Goal: Information Seeking & Learning: Learn about a topic

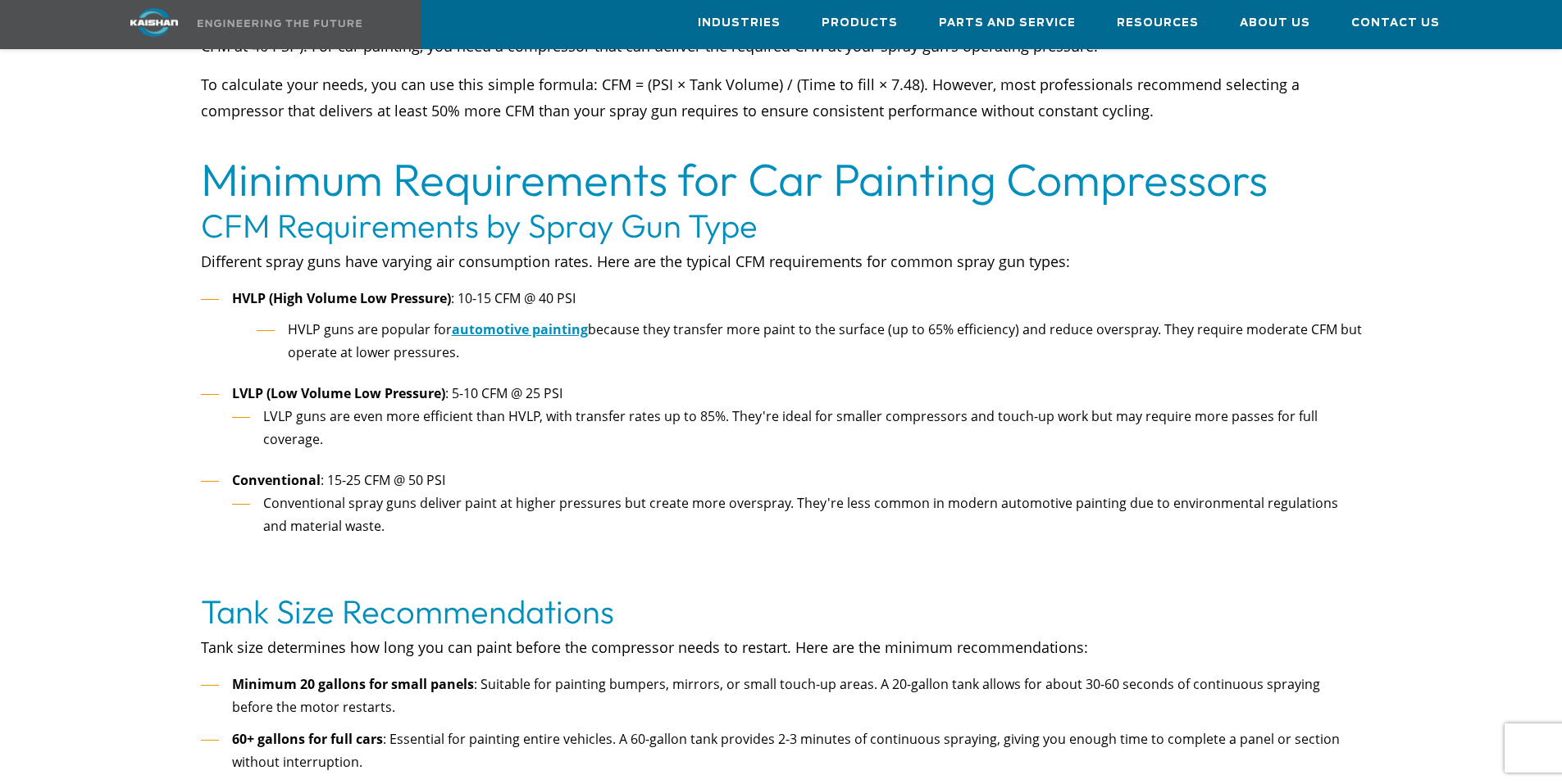
scroll to position [1311, 0]
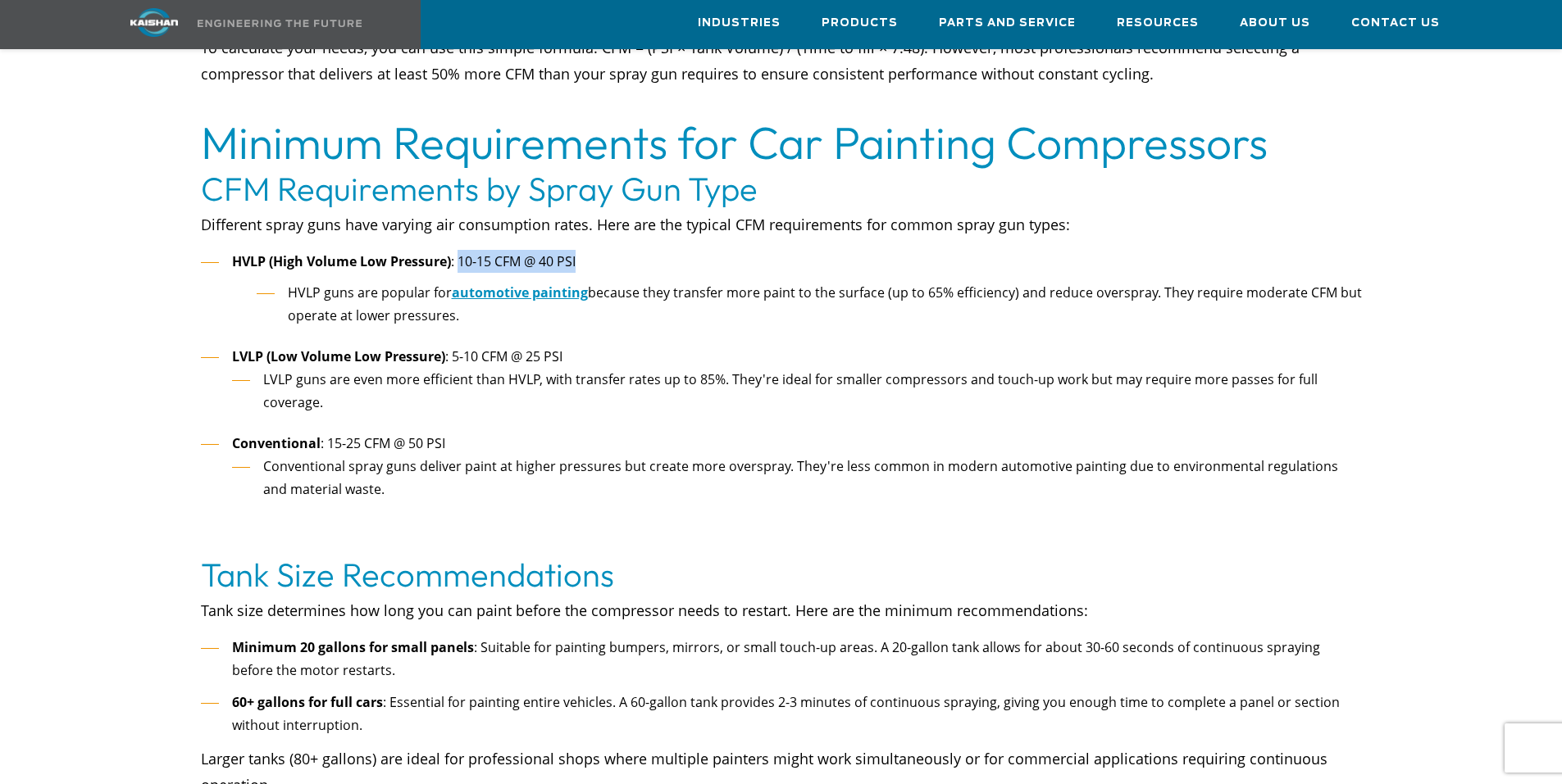
drag, startPoint x: 460, startPoint y: 237, endPoint x: 570, endPoint y: 238, distance: 110.0
click at [575, 252] on span ": 10-15 CFM @ 40 PSI" at bounding box center [513, 261] width 125 height 18
click at [539, 252] on span ": 10-15 CFM @ 40 PSI" at bounding box center [513, 261] width 125 height 18
drag, startPoint x: 459, startPoint y: 236, endPoint x: 581, endPoint y: 229, distance: 122.2
click at [581, 250] on li "HVLP (High Volume Low Pressure) : 10-15 CFM @ 40 PSI HVLP guns are popular for …" at bounding box center [781, 293] width 1161 height 87
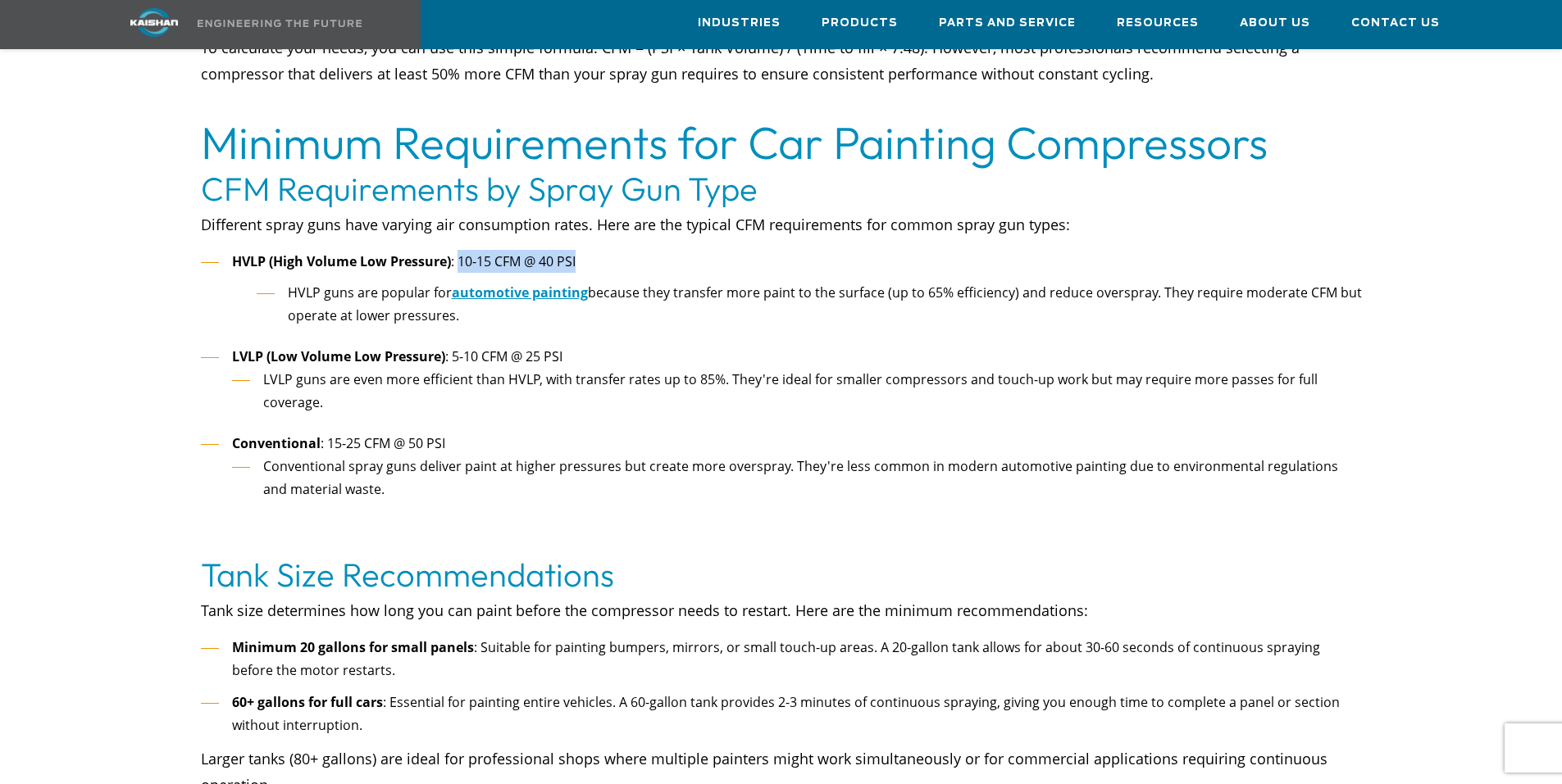
copy span "10-15 CFM @ 40 PSI"
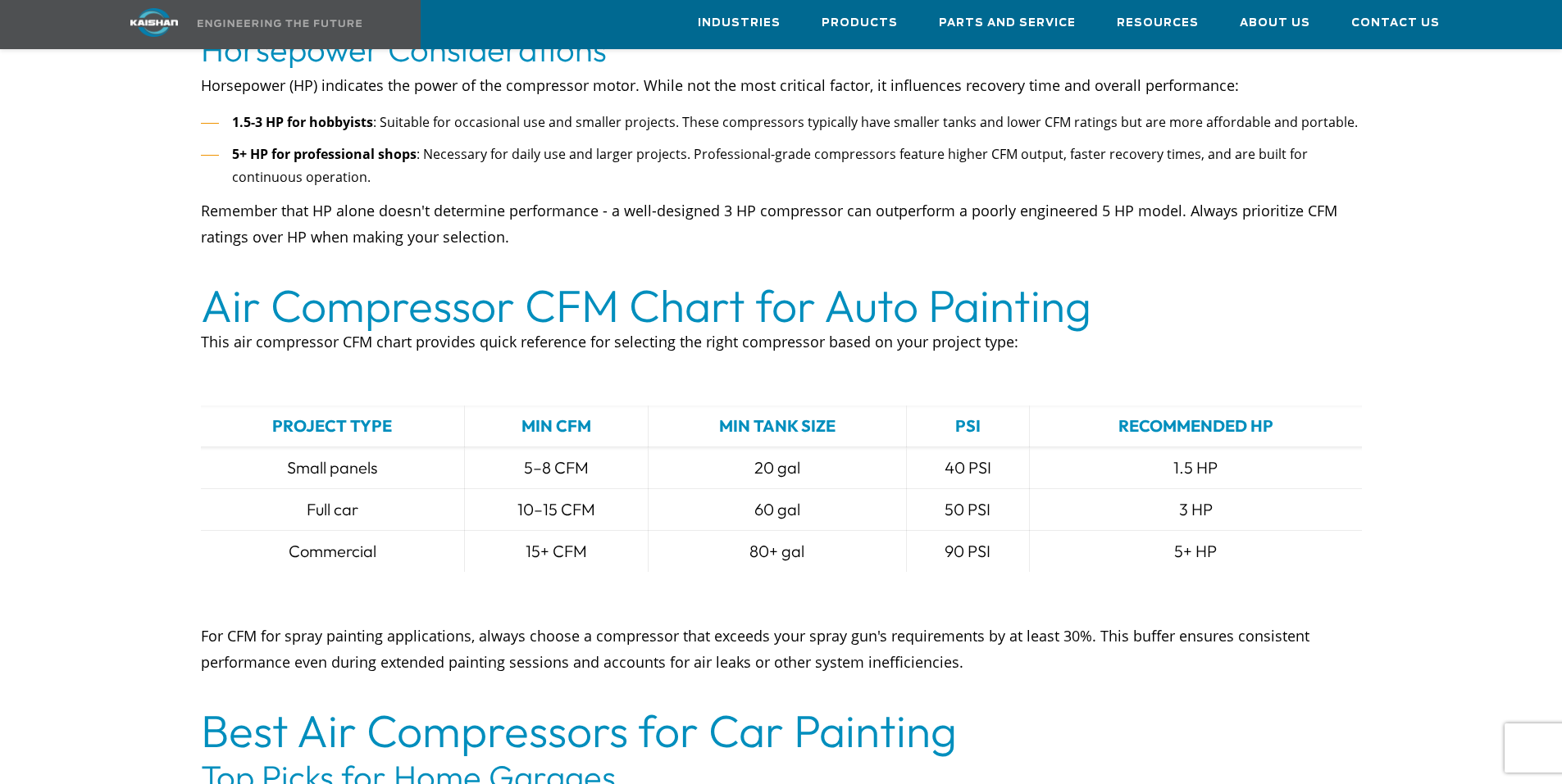
scroll to position [2130, 0]
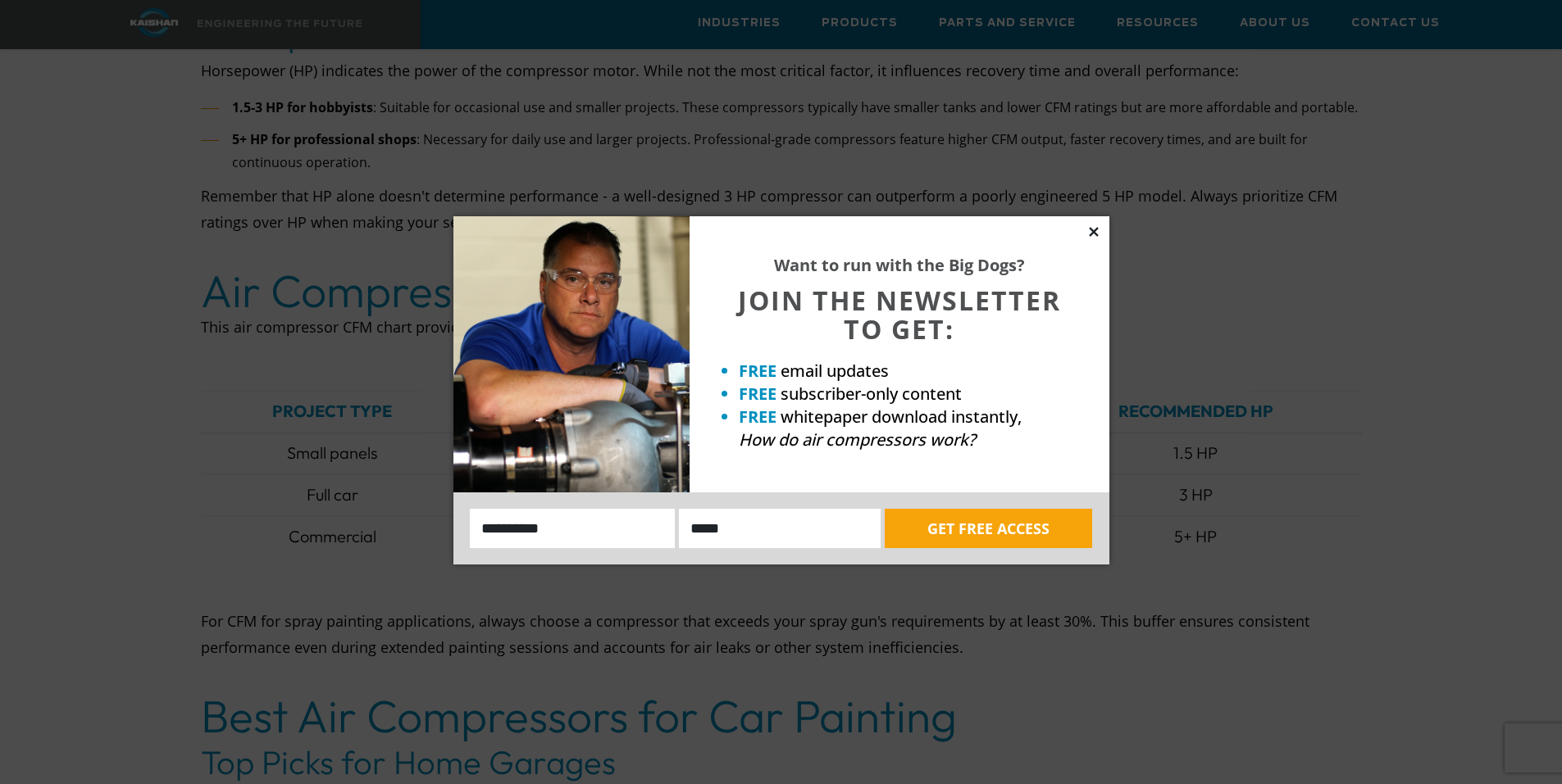
click at [1093, 231] on icon at bounding box center [1093, 231] width 9 height 9
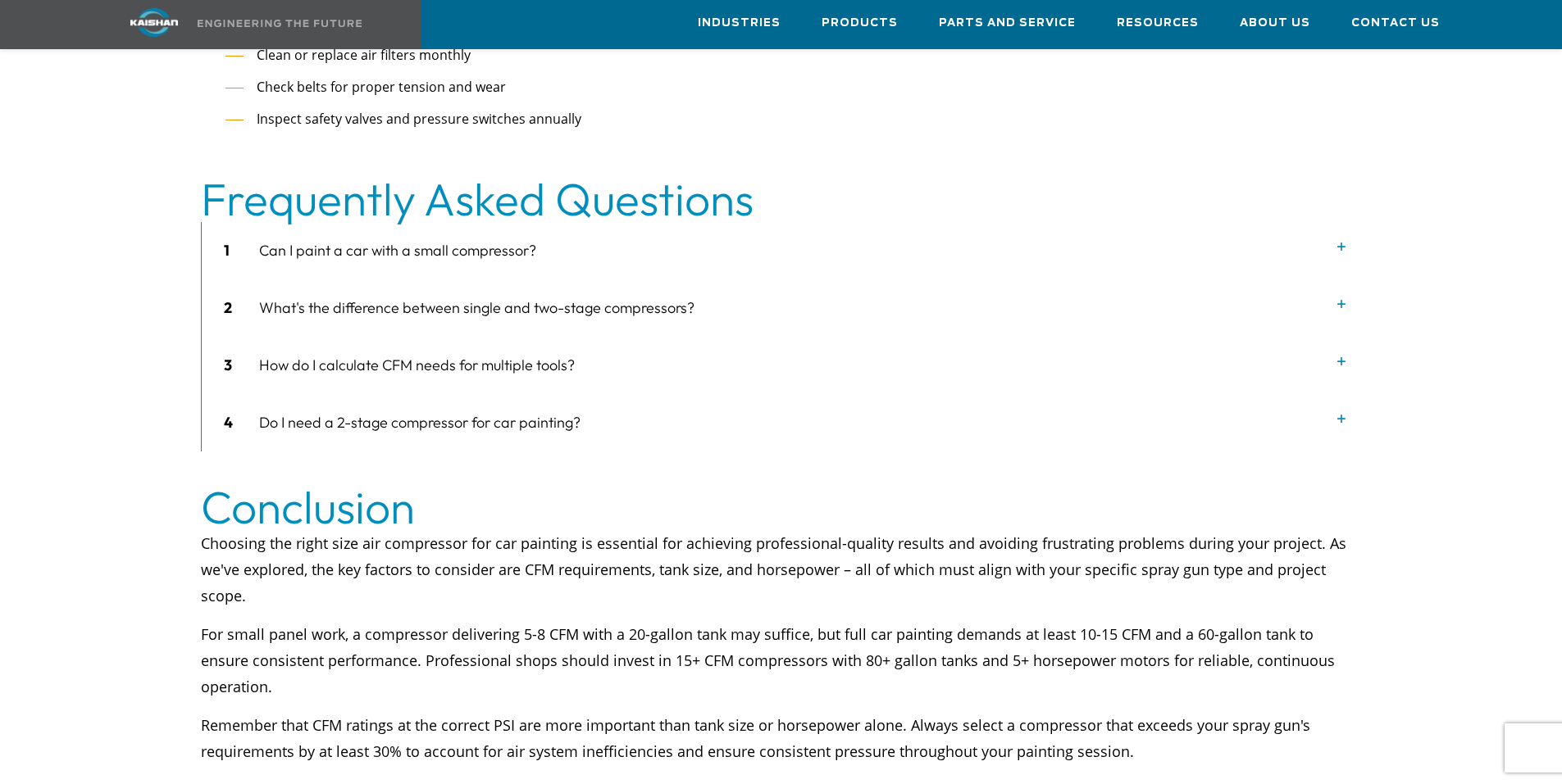
scroll to position [5080, 0]
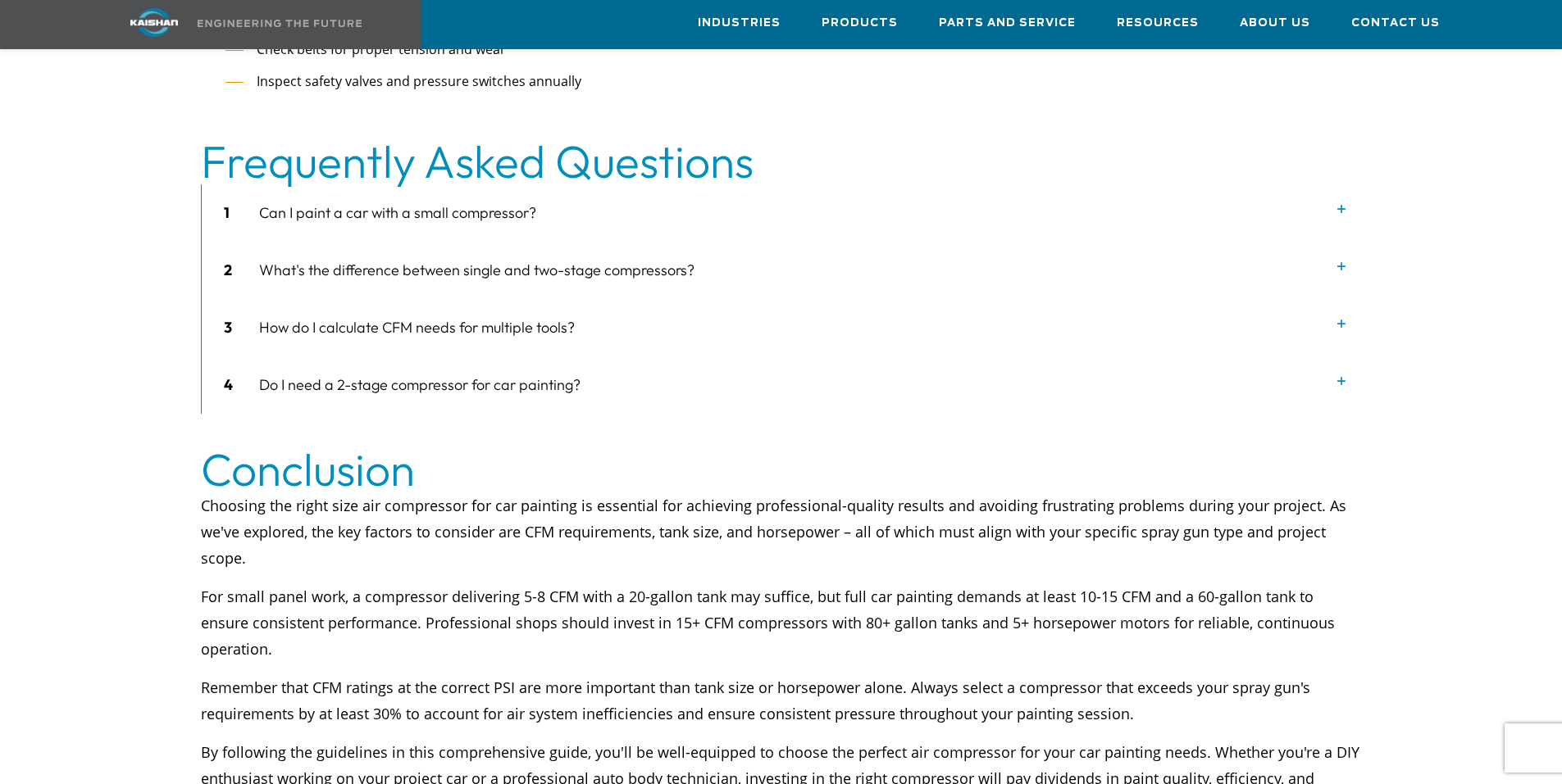
click at [352, 184] on div "1 Can I paint a car with a small compressor?" at bounding box center [781, 213] width 1160 height 58
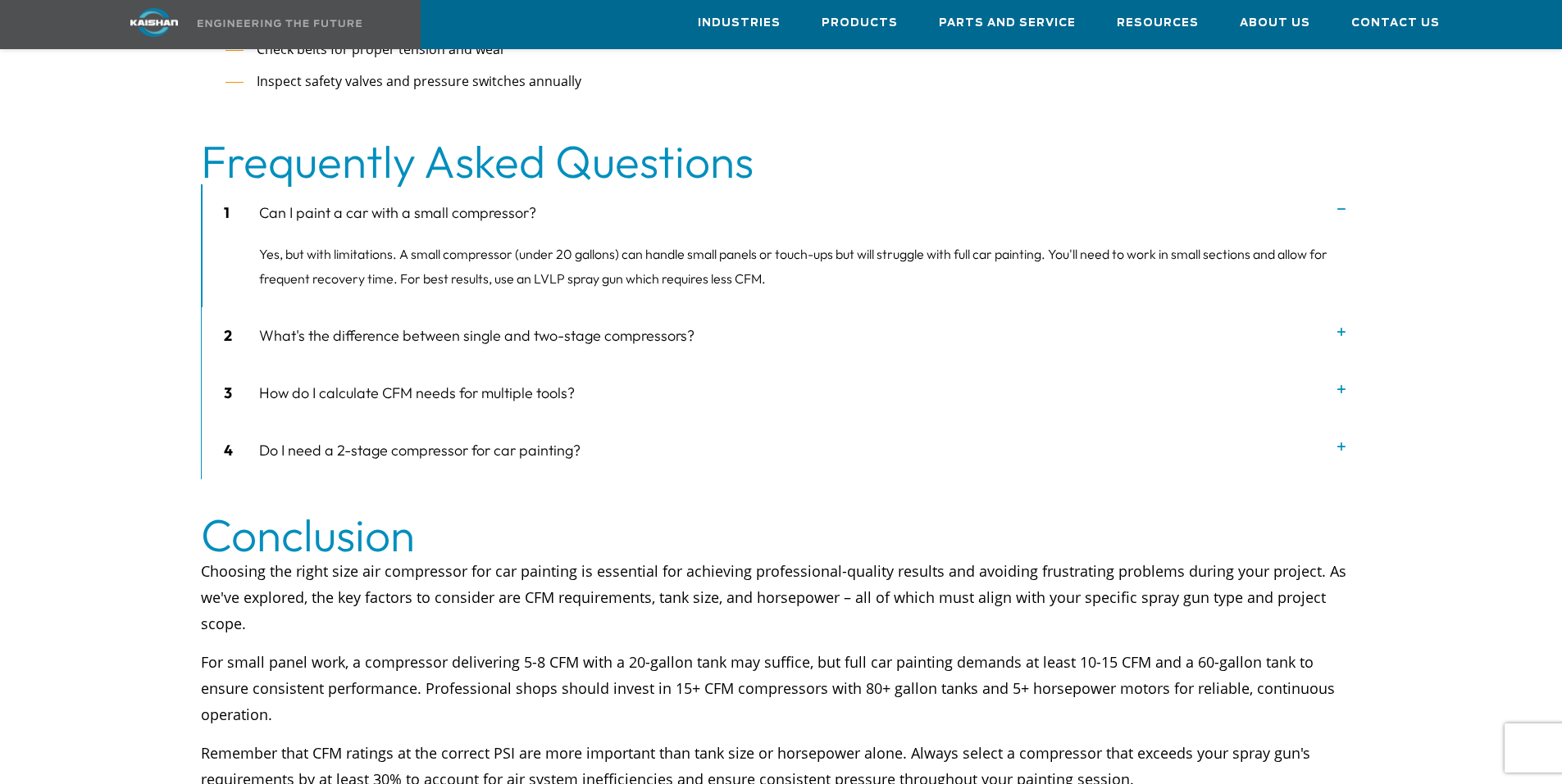
click at [377, 422] on div "4 Do I need a 2-stage compressor for car painting?" at bounding box center [781, 450] width 1160 height 58
